Goal: Task Accomplishment & Management: Manage account settings

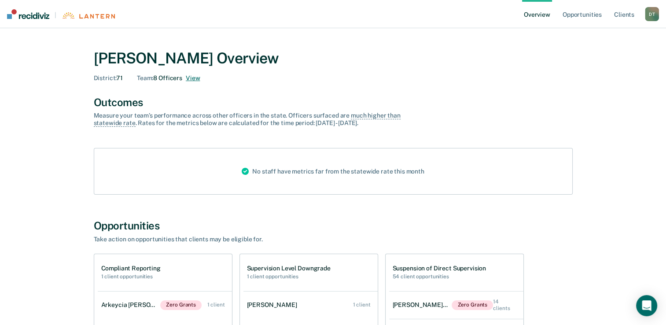
click at [194, 77] on button "View" at bounding box center [193, 77] width 14 height 7
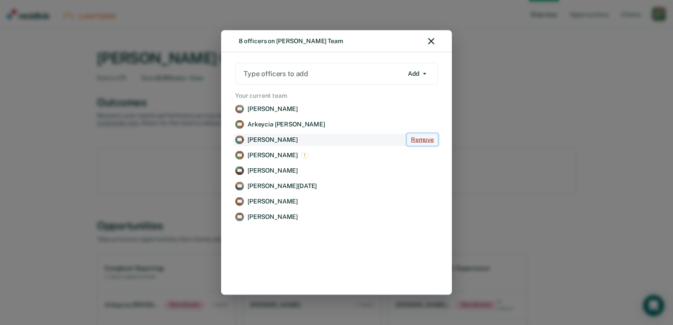
click at [416, 137] on button "Remove" at bounding box center [422, 140] width 31 height 12
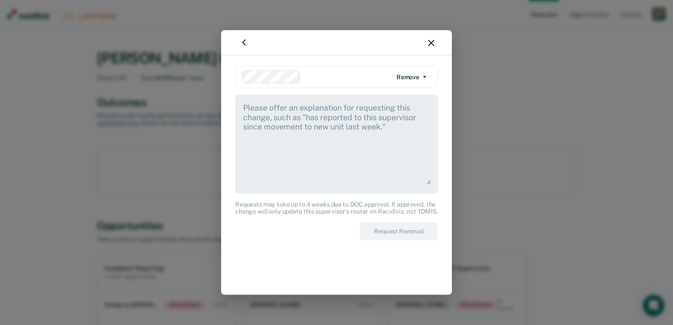
click at [243, 105] on textarea at bounding box center [336, 143] width 188 height 82
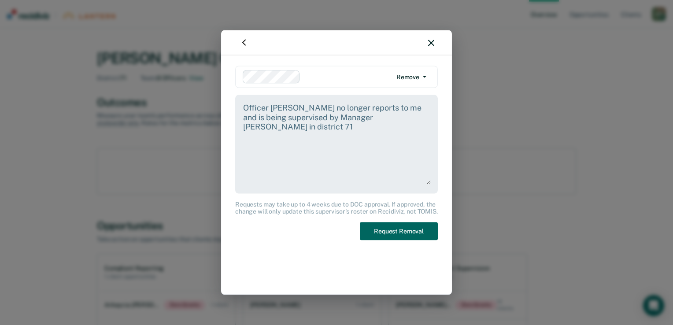
type textarea "Officer [PERSON_NAME] no longer reports to me and is being supervised by Manage…"
click at [377, 232] on button "Request Removal" at bounding box center [399, 231] width 78 height 18
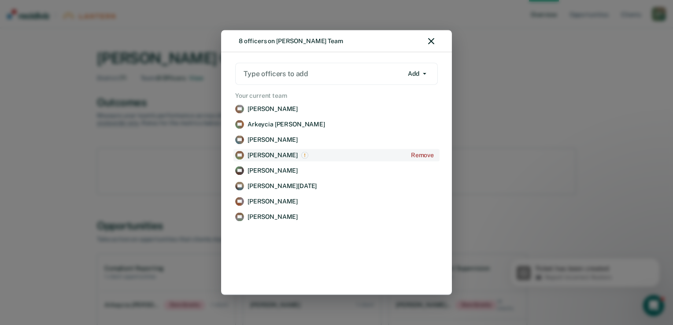
click at [276, 154] on p "[PERSON_NAME]" at bounding box center [272, 154] width 50 height 7
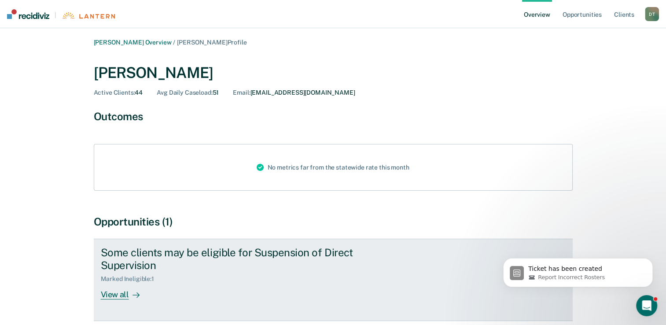
click at [126, 282] on div "View all" at bounding box center [125, 290] width 49 height 17
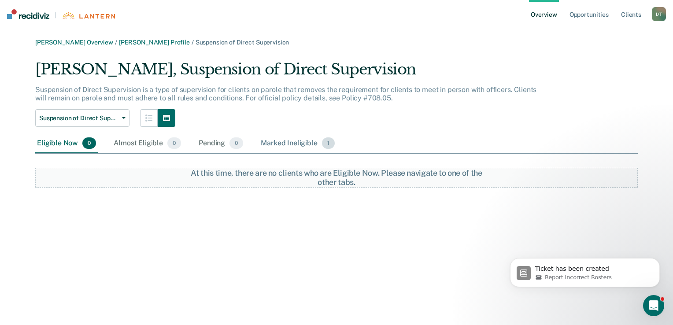
click at [299, 144] on div "Marked Ineligible 1" at bounding box center [297, 143] width 77 height 19
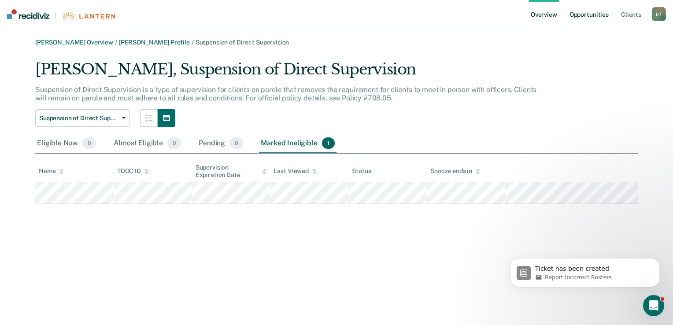
click at [586, 17] on link "Opportunities" at bounding box center [588, 14] width 43 height 28
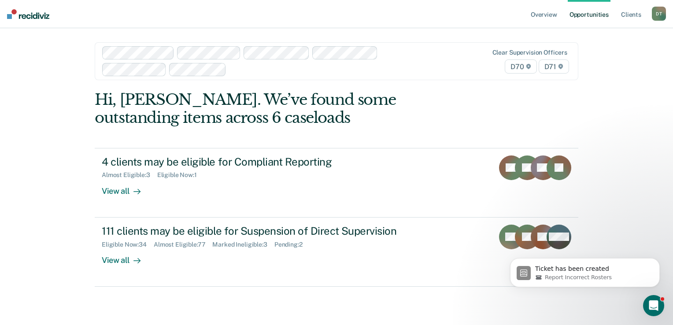
type input "c"
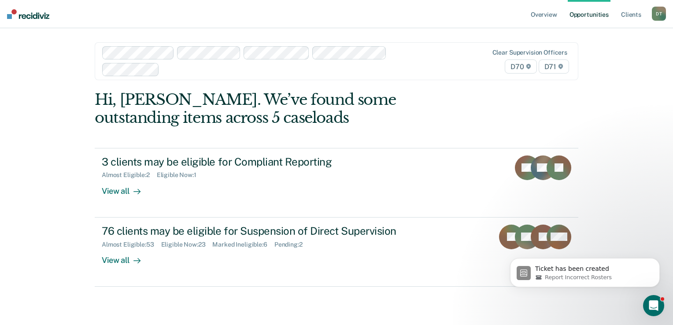
click at [405, 47] on div at bounding box center [266, 61] width 328 height 30
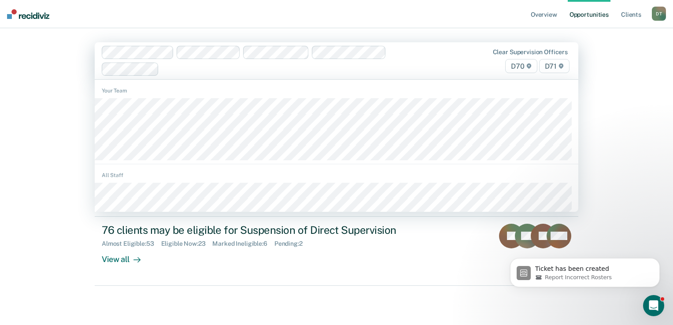
click at [405, 54] on div at bounding box center [266, 61] width 328 height 30
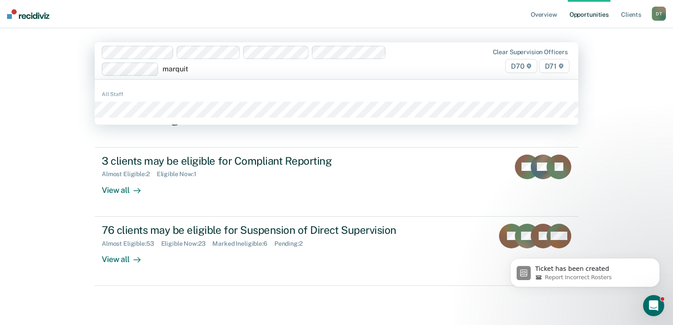
type input "[PERSON_NAME]"
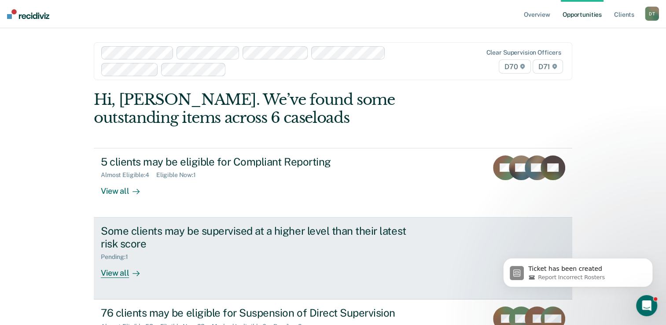
click at [116, 276] on div "View all" at bounding box center [125, 269] width 49 height 17
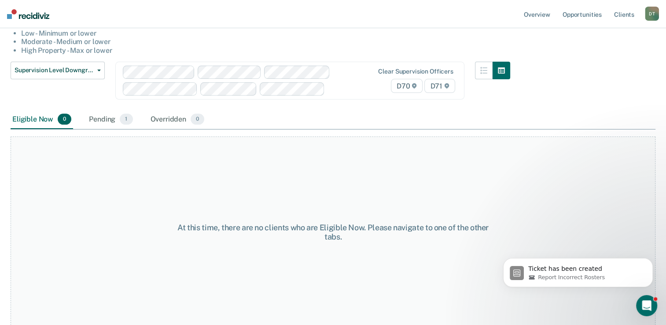
scroll to position [98, 0]
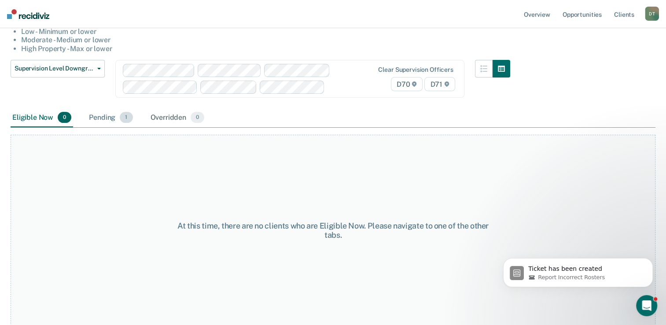
click at [122, 119] on span "1" at bounding box center [126, 117] width 13 height 11
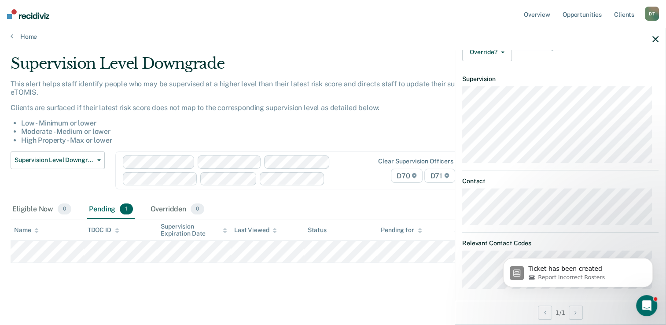
scroll to position [151, 0]
click at [416, 284] on div "Supervision Level Downgrade This alert helps staff identify people who may be s…" at bounding box center [333, 171] width 645 height 233
click at [656, 42] on icon "button" at bounding box center [655, 39] width 6 height 6
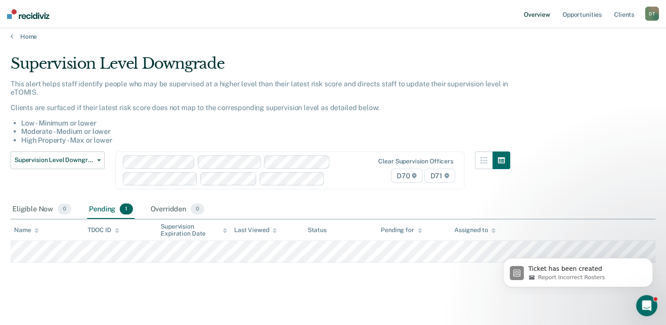
click at [542, 16] on link "Overview" at bounding box center [537, 14] width 30 height 28
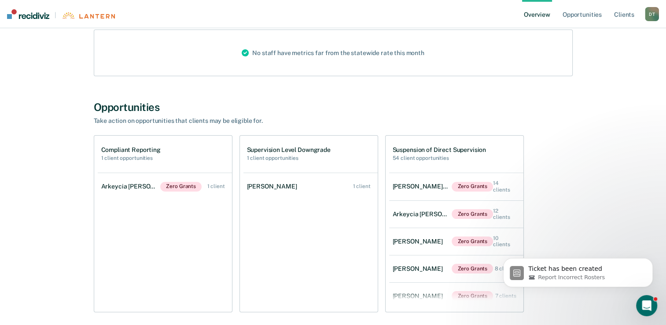
scroll to position [132, 0]
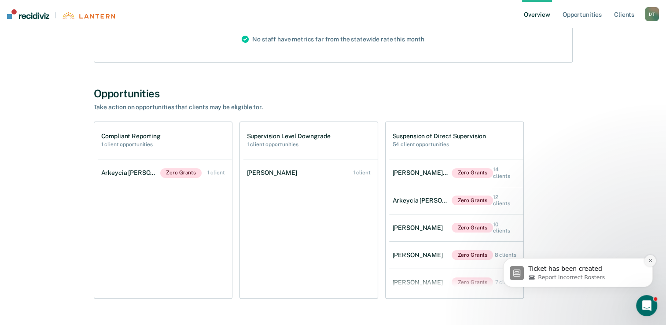
click at [649, 262] on icon "Dismiss notification" at bounding box center [650, 260] width 5 height 5
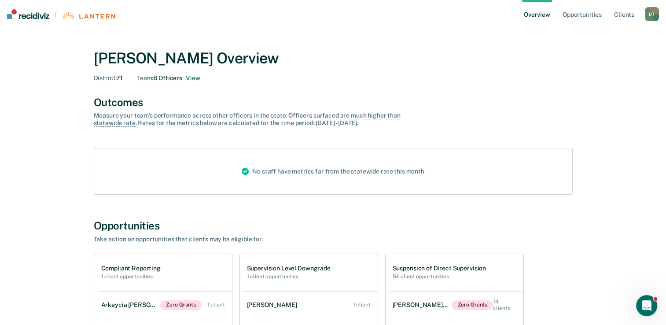
scroll to position [0, 0]
click at [602, 17] on link "Opportunities" at bounding box center [582, 14] width 43 height 28
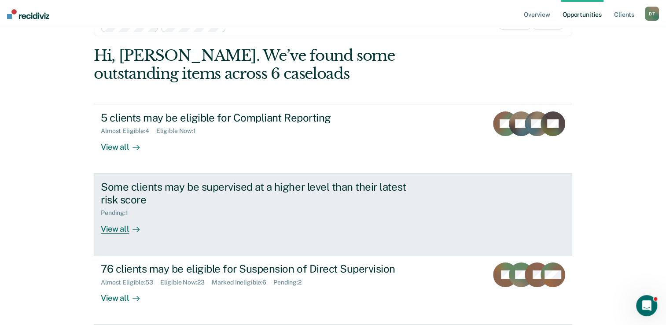
scroll to position [78, 0]
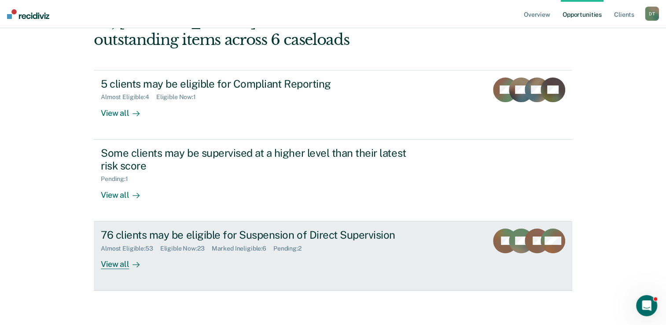
click at [114, 262] on div "View all" at bounding box center [125, 260] width 49 height 17
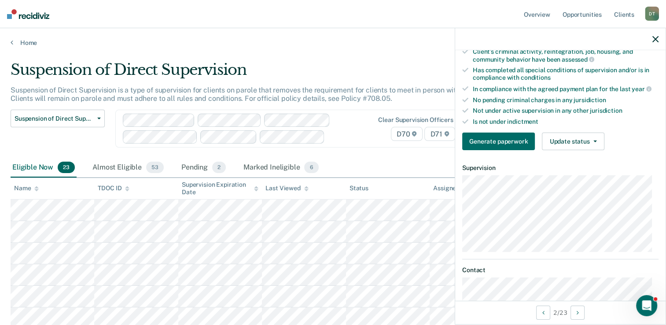
scroll to position [220, 0]
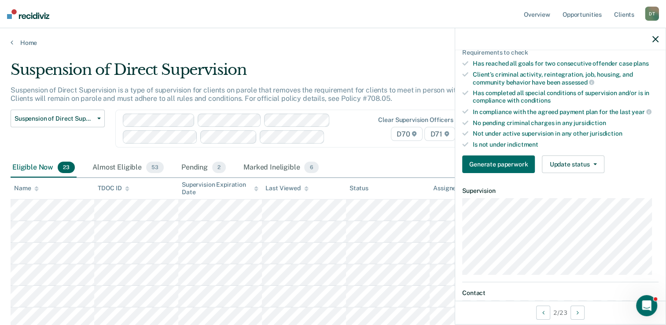
click at [654, 41] on icon "button" at bounding box center [655, 39] width 6 height 6
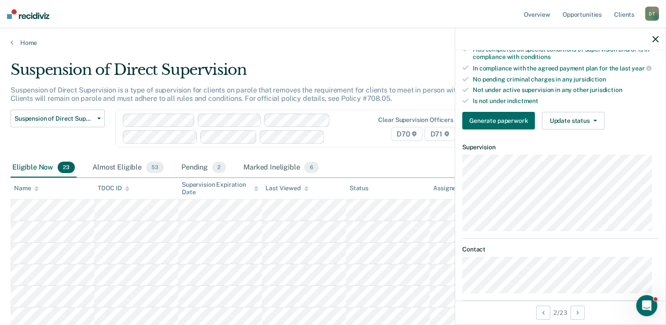
scroll to position [264, 0]
click at [593, 120] on button "Update status" at bounding box center [573, 120] width 62 height 18
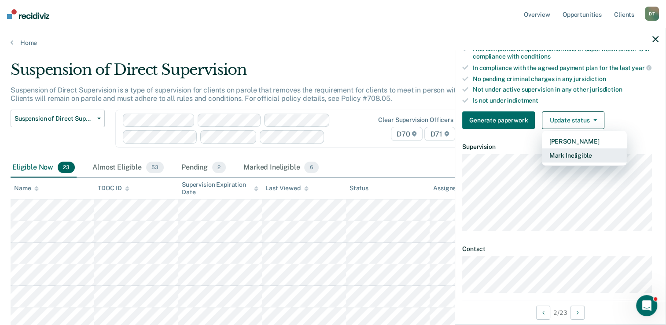
click at [580, 151] on button "Mark Ineligible" at bounding box center [584, 155] width 85 height 14
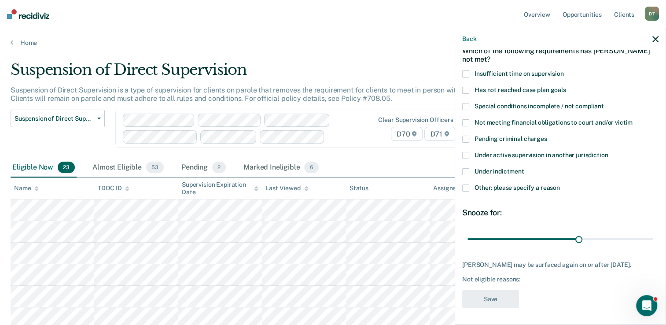
click at [463, 77] on label "Insufficient time on supervision" at bounding box center [560, 74] width 196 height 9
click at [564, 70] on input "Insufficient time on supervision" at bounding box center [564, 70] width 0 height 0
click at [486, 303] on button "Save" at bounding box center [490, 299] width 57 height 18
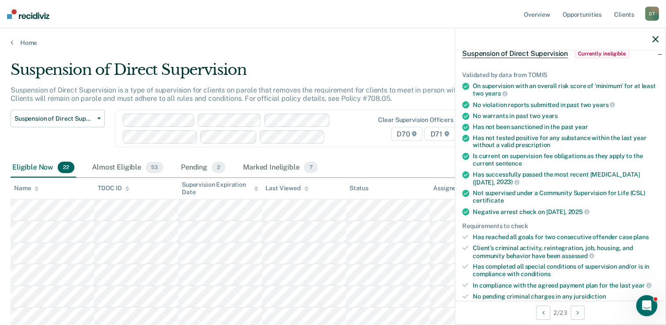
click at [655, 42] on icon "button" at bounding box center [655, 39] width 6 height 6
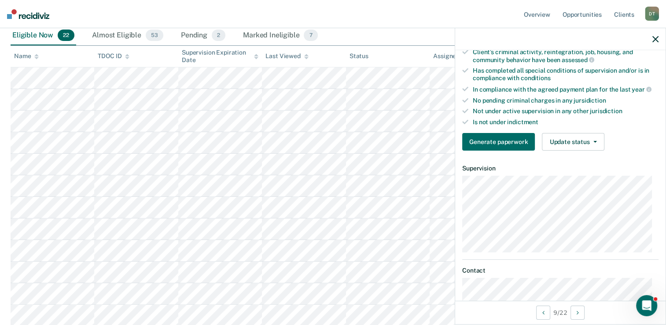
scroll to position [264, 0]
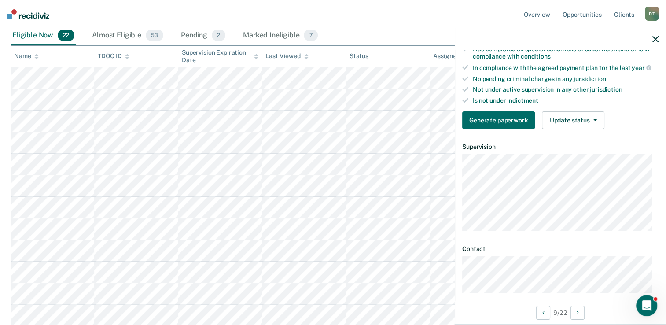
click at [653, 42] on icon "button" at bounding box center [655, 39] width 6 height 6
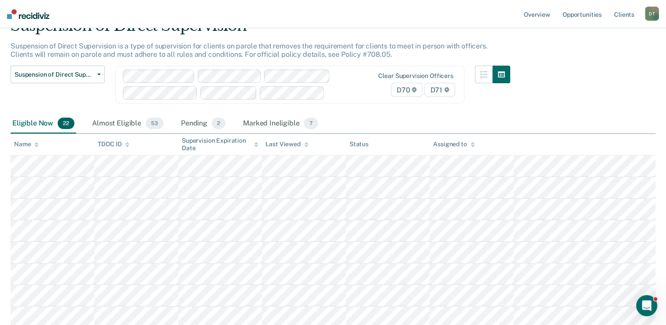
scroll to position [0, 0]
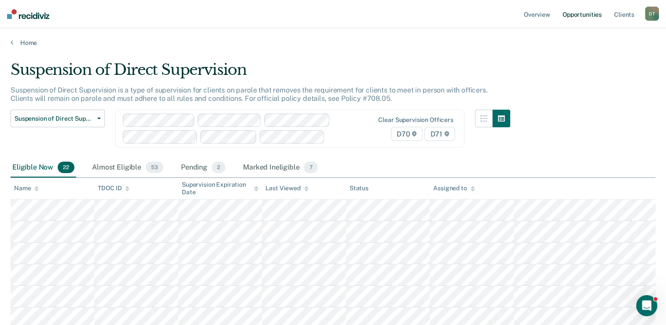
click at [583, 18] on link "Opportunities" at bounding box center [582, 14] width 43 height 28
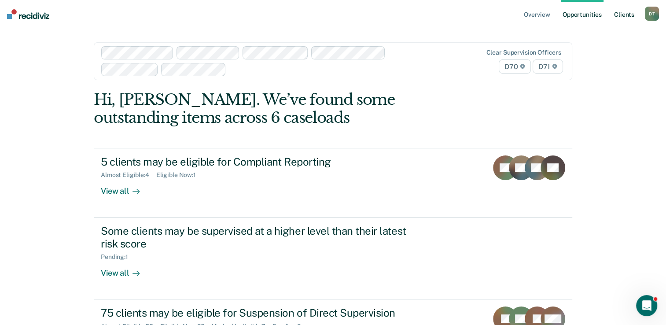
click at [625, 15] on link "Client s" at bounding box center [624, 14] width 24 height 28
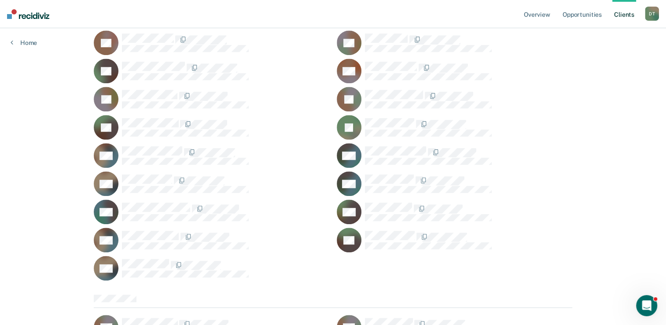
scroll to position [836, 0]
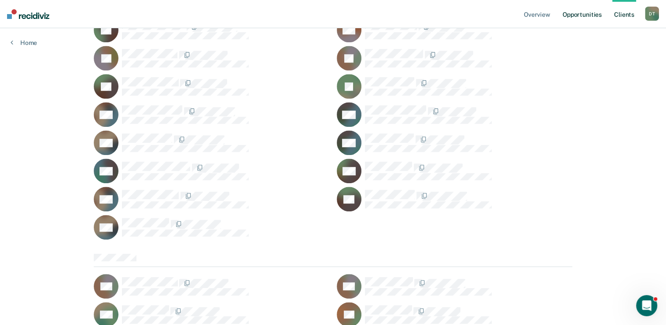
click at [590, 18] on link "Opportunities" at bounding box center [582, 14] width 43 height 28
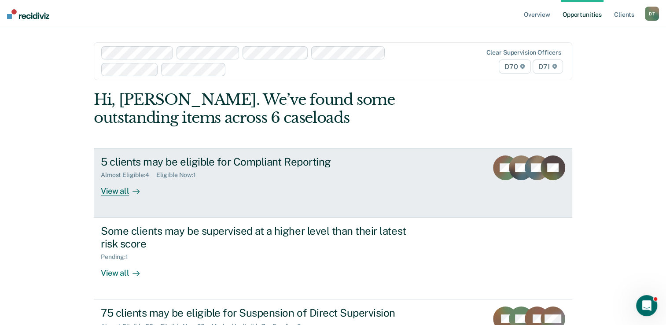
click at [129, 190] on div at bounding box center [134, 191] width 11 height 10
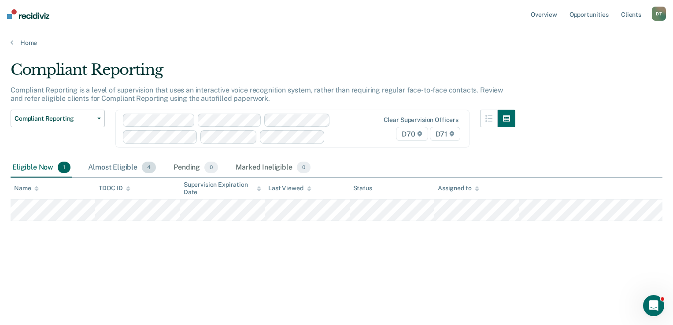
click at [124, 163] on div "Almost Eligible 4" at bounding box center [121, 167] width 71 height 19
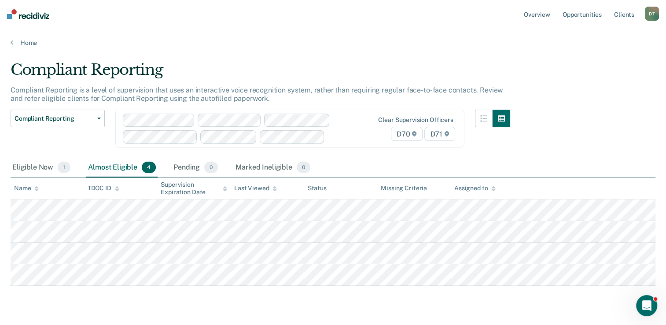
click at [446, 299] on div "Compliant Reporting Compliant Reporting is a level of supervision that uses an …" at bounding box center [333, 186] width 645 height 250
click at [485, 55] on main "Compliant Reporting Compliant Reporting is a level of supervision that uses an …" at bounding box center [333, 197] width 666 height 300
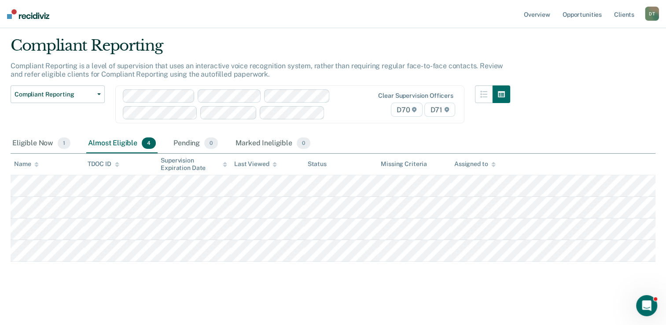
click at [652, 13] on div "D T" at bounding box center [652, 14] width 14 height 14
click at [606, 56] on link "Log Out" at bounding box center [616, 57] width 71 height 7
